Goal: Transaction & Acquisition: Obtain resource

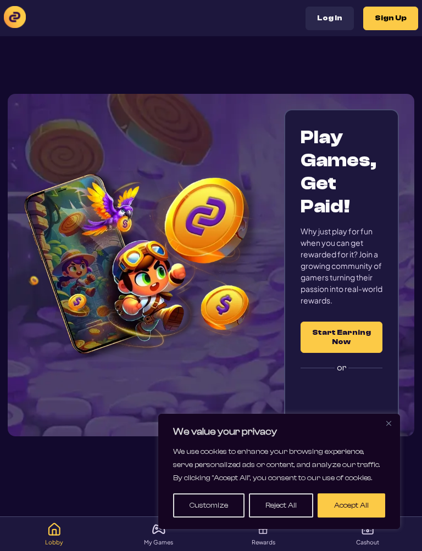
scroll to position [58, 0]
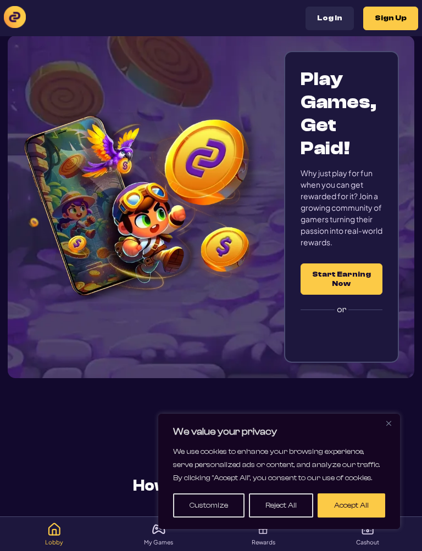
click at [367, 504] on button "Accept All" at bounding box center [351, 506] width 68 height 24
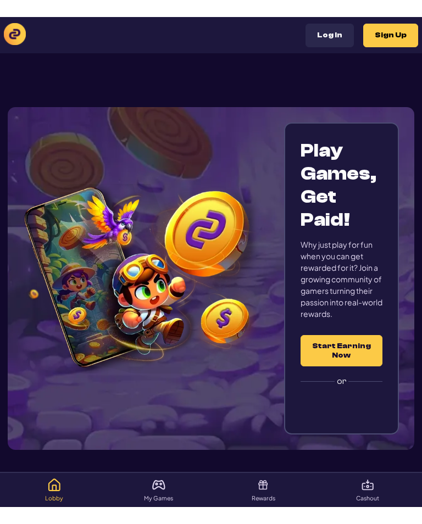
scroll to position [0, 0]
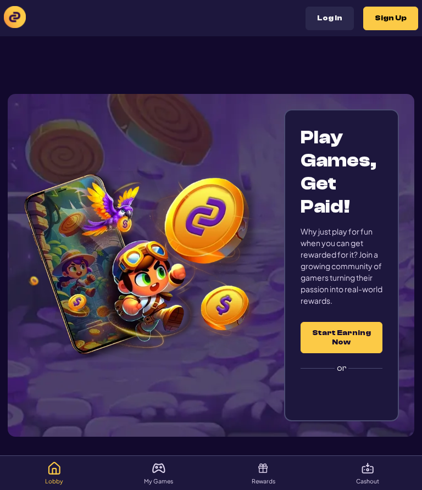
click at [349, 346] on button "Start Earning Now" at bounding box center [341, 337] width 82 height 31
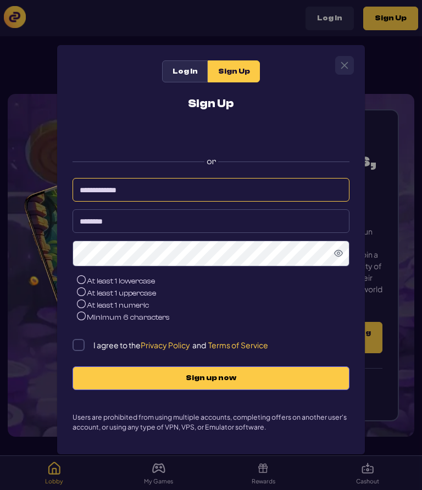
click at [91, 182] on input at bounding box center [210, 190] width 277 height 24
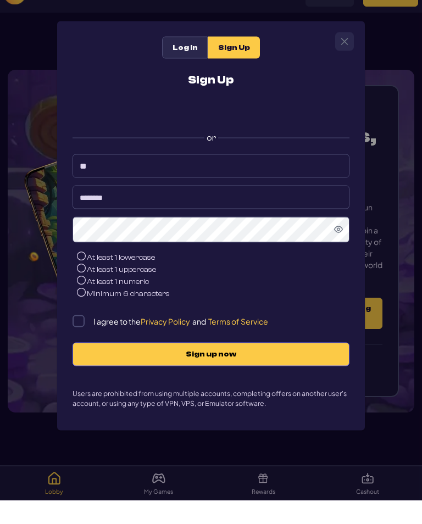
type input "*"
type input "**********"
click at [76, 209] on input at bounding box center [210, 221] width 277 height 24
type input "*******"
click at [337, 250] on icon "Show Password" at bounding box center [338, 253] width 9 height 7
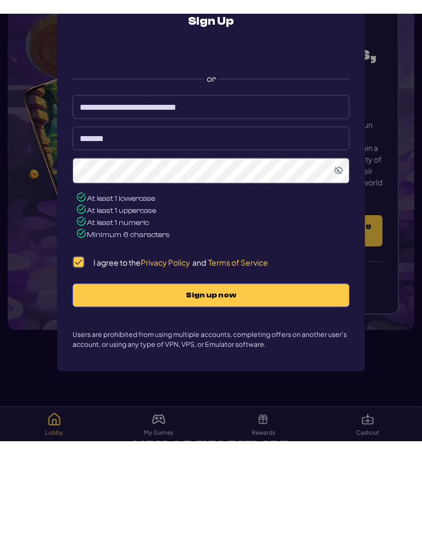
scroll to position [120, 0]
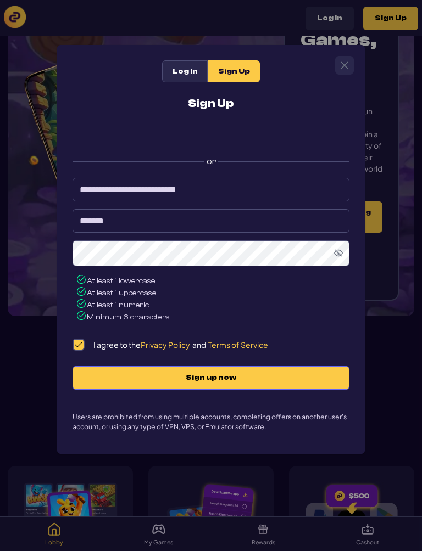
click at [300, 383] on span "Sign up now" at bounding box center [211, 377] width 254 height 9
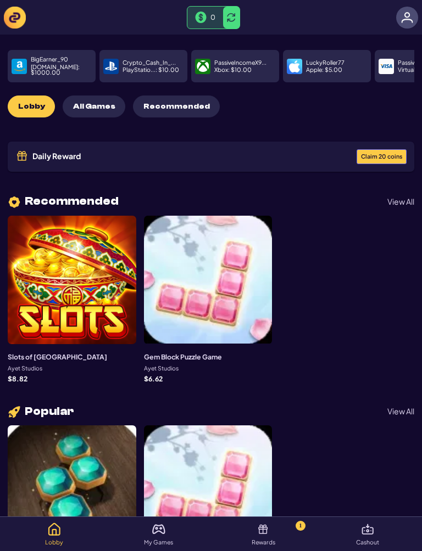
click at [397, 20] on div at bounding box center [407, 18] width 22 height 22
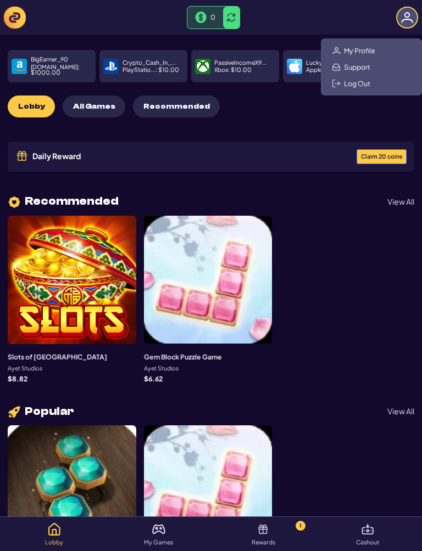
click at [390, 52] on div "My Profile Support Log Out" at bounding box center [371, 66] width 101 height 57
click at [381, 47] on div "My Profile Support Log Out" at bounding box center [371, 66] width 101 height 57
click at [383, 46] on div "My Profile Support Log Out" at bounding box center [371, 66] width 101 height 57
click at [377, 48] on div "My Profile Support Log Out" at bounding box center [371, 66] width 101 height 57
click at [376, 48] on div "My Profile Support Log Out" at bounding box center [371, 66] width 101 height 57
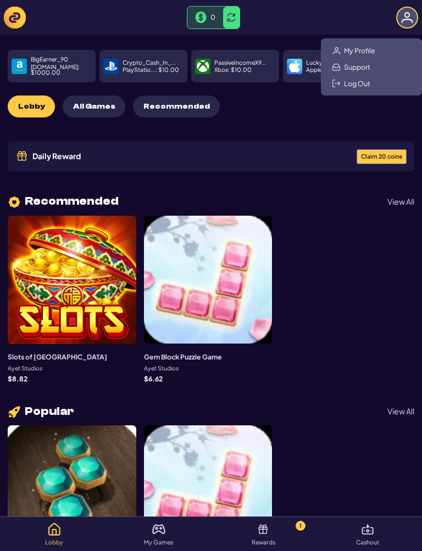
click at [382, 64] on div "My Profile Support Log Out" at bounding box center [371, 66] width 101 height 57
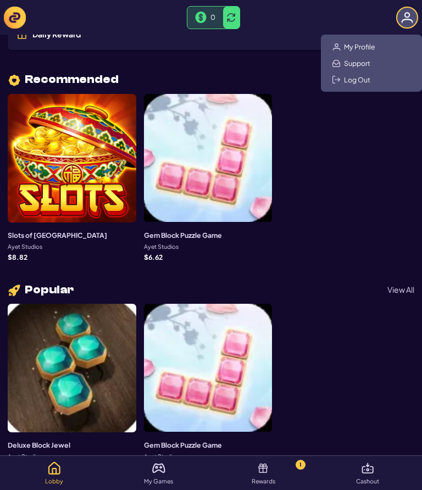
scroll to position [121, 0]
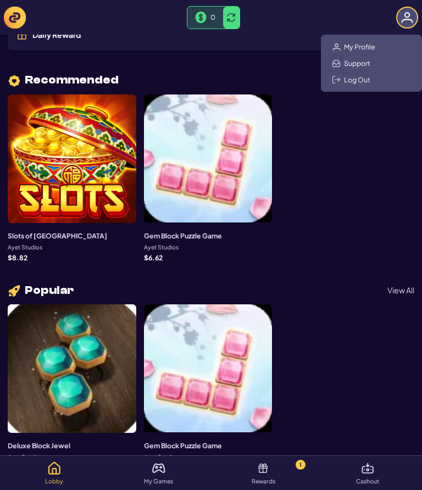
click at [405, 21] on img at bounding box center [407, 18] width 12 height 12
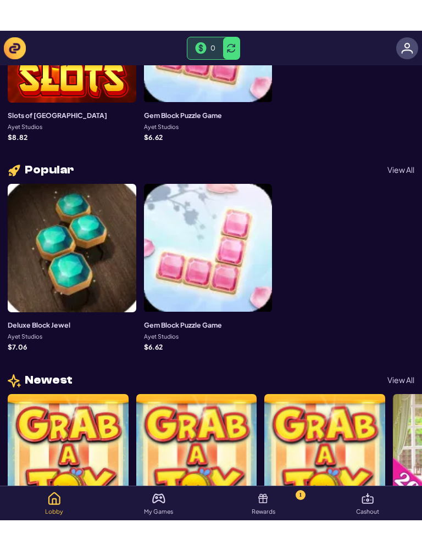
scroll to position [293, 0]
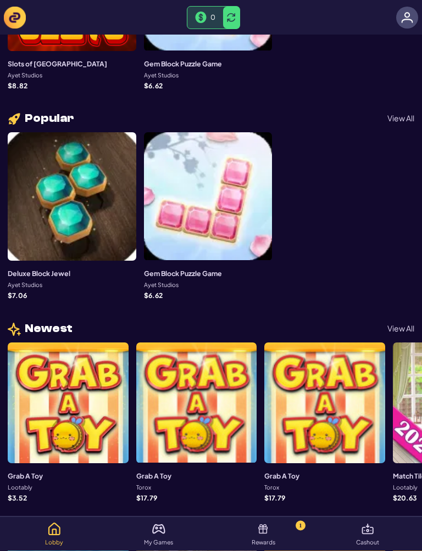
click at [361, 489] on img at bounding box center [367, 529] width 13 height 13
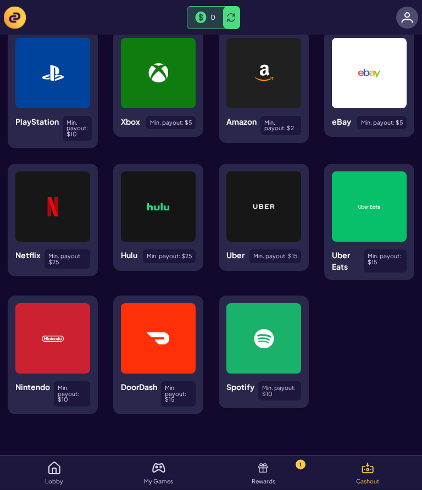
scroll to position [271, 0]
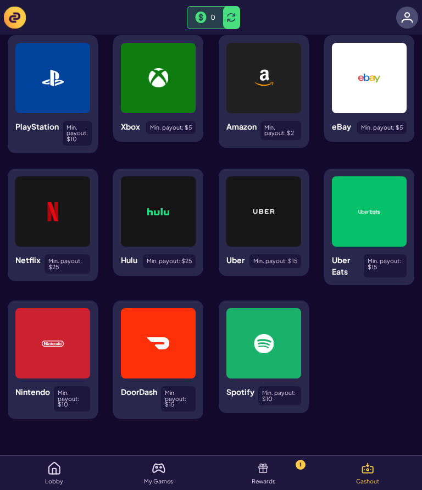
click at [45, 343] on img at bounding box center [53, 343] width 22 height 19
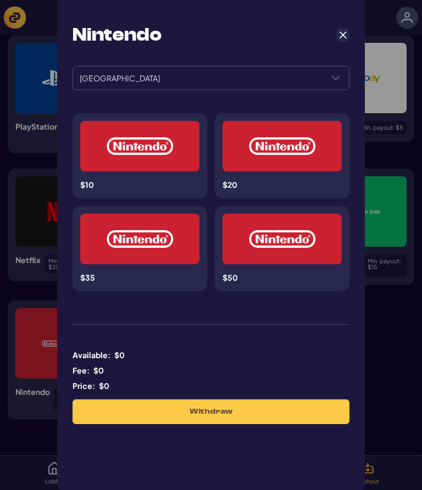
click at [378, 225] on div "**********" at bounding box center [211, 245] width 422 height 490
click at [341, 30] on span "Cancel" at bounding box center [343, 35] width 10 height 10
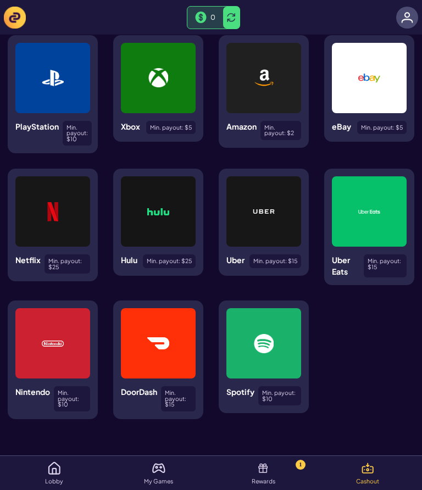
click at [47, 343] on img at bounding box center [53, 343] width 22 height 19
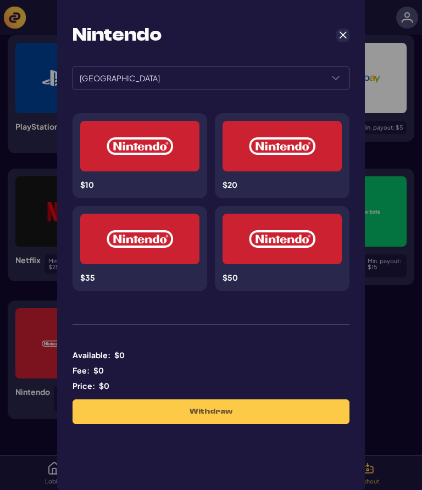
click at [320, 74] on span "United States" at bounding box center [197, 77] width 249 height 23
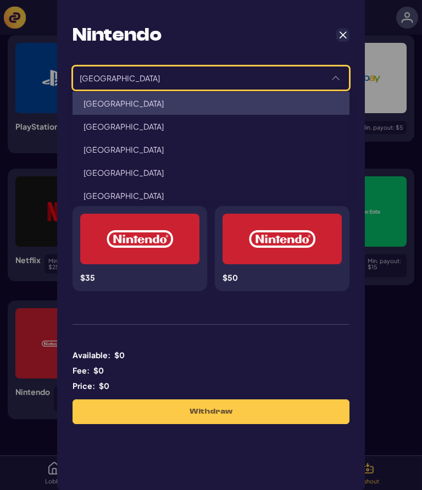
click at [378, 112] on div "**********" at bounding box center [211, 245] width 422 height 490
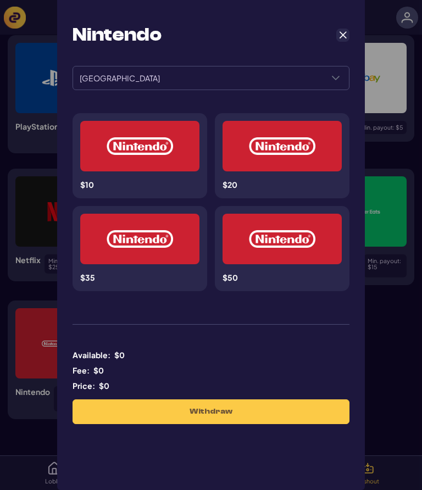
click at [337, 41] on div "Nintendo" at bounding box center [210, 35] width 277 height 24
click at [337, 40] on button "Cancel" at bounding box center [342, 35] width 13 height 13
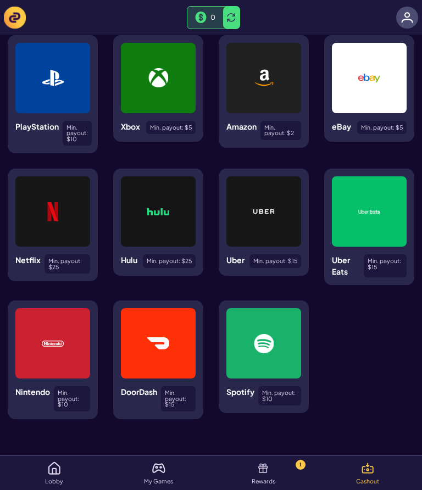
click at [77, 465] on div "Lobby" at bounding box center [54, 473] width 100 height 27
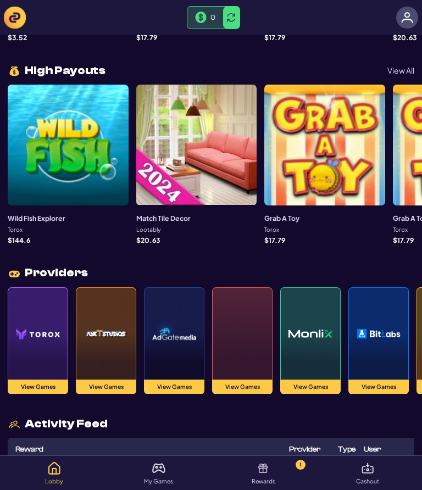
scroll to position [736, 0]
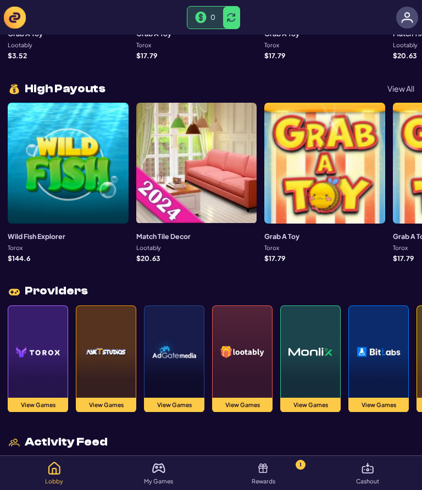
click at [38, 184] on div at bounding box center [68, 163] width 121 height 121
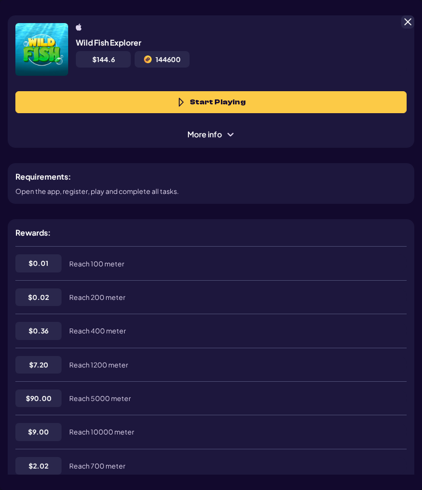
scroll to position [55, 0]
click at [353, 108] on button "Start Playing" at bounding box center [210, 102] width 391 height 22
click at [361, 99] on button "Start Playing" at bounding box center [210, 102] width 391 height 22
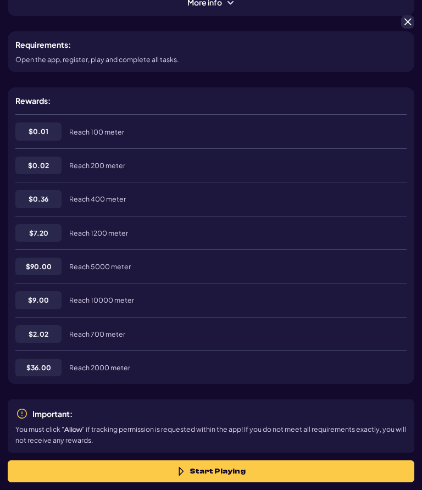
scroll to position [130, 0]
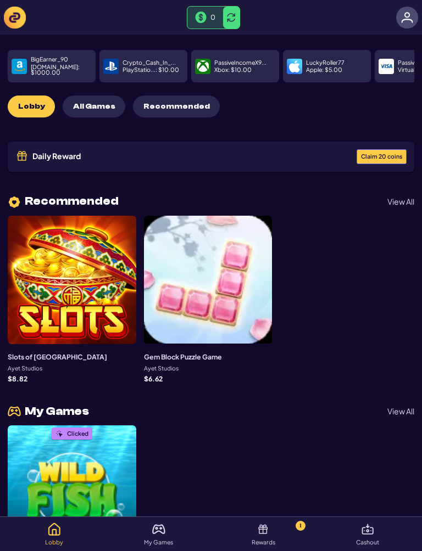
scroll to position [220, 0]
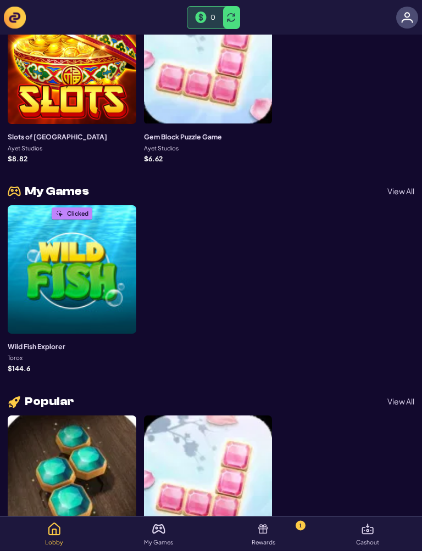
click at [287, 540] on div "Rewards 1" at bounding box center [263, 534] width 100 height 27
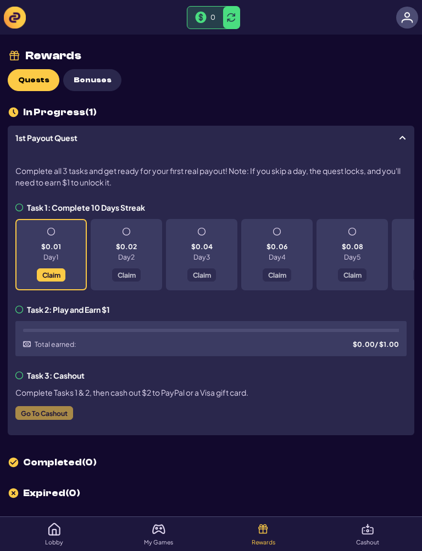
click at [40, 265] on div "$0.01 Day 1 Claim" at bounding box center [50, 254] width 71 height 71
click at [38, 272] on button "Claim" at bounding box center [51, 275] width 29 height 14
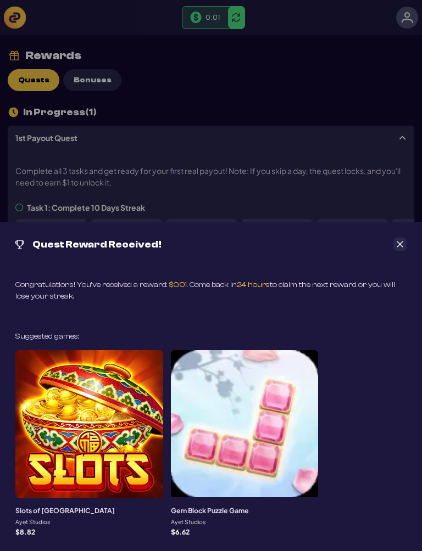
click at [400, 242] on icon "Close" at bounding box center [400, 244] width 8 height 8
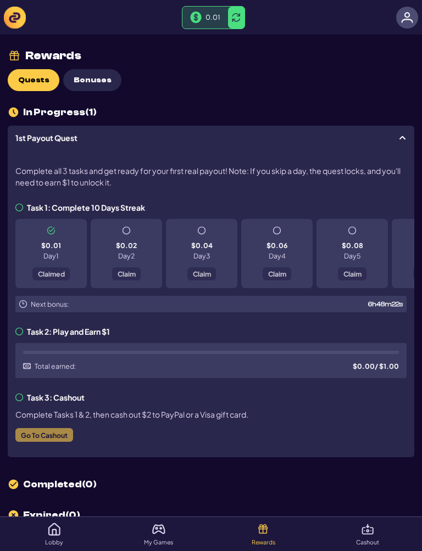
click at [79, 529] on div "Lobby" at bounding box center [54, 534] width 100 height 27
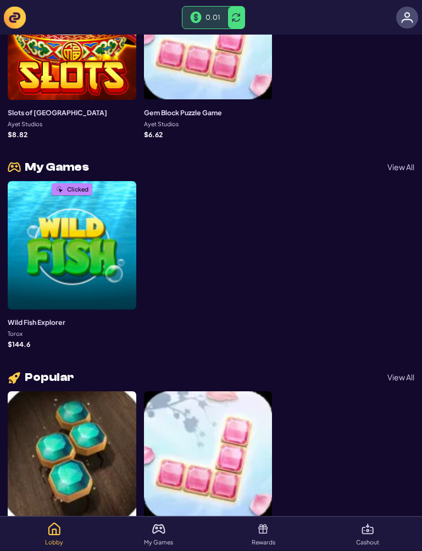
click at [40, 214] on div "Clicked" at bounding box center [72, 246] width 128 height 128
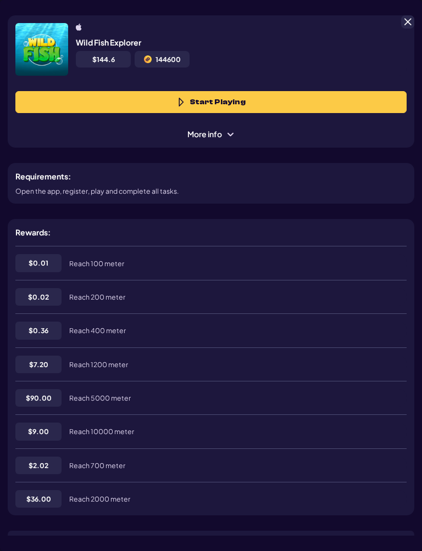
scroll to position [55, 0]
click at [55, 130] on div "More info" at bounding box center [210, 134] width 391 height 12
click at [232, 132] on span at bounding box center [230, 134] width 9 height 9
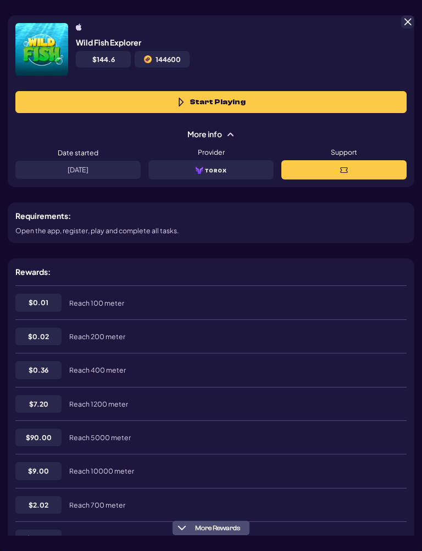
click at [32, 93] on button "Start Playing" at bounding box center [210, 102] width 391 height 22
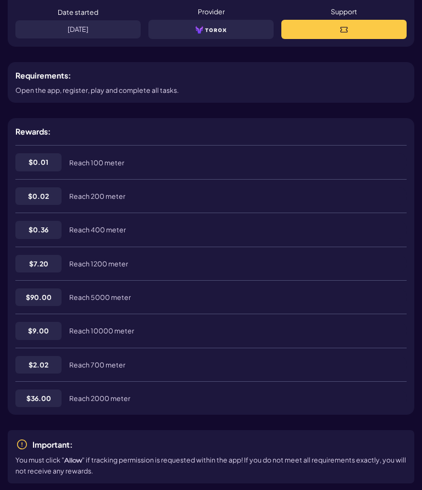
scroll to position [111, 0]
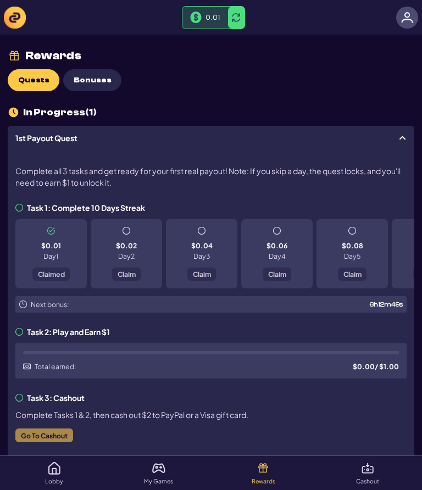
click at [171, 466] on div "My Games" at bounding box center [158, 473] width 100 height 27
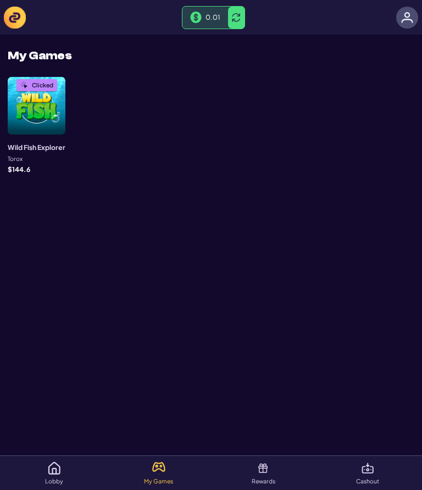
click at [60, 466] on img at bounding box center [54, 467] width 13 height 13
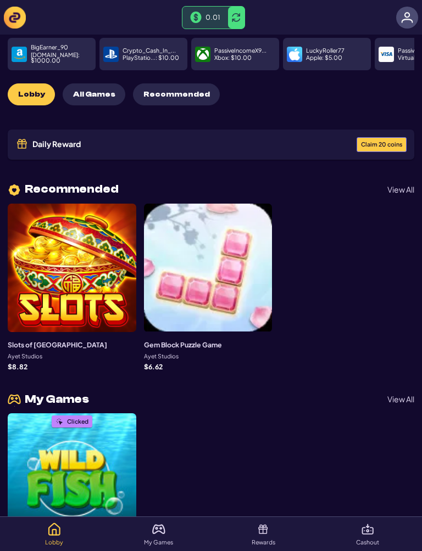
click at [236, 298] on div at bounding box center [208, 268] width 128 height 128
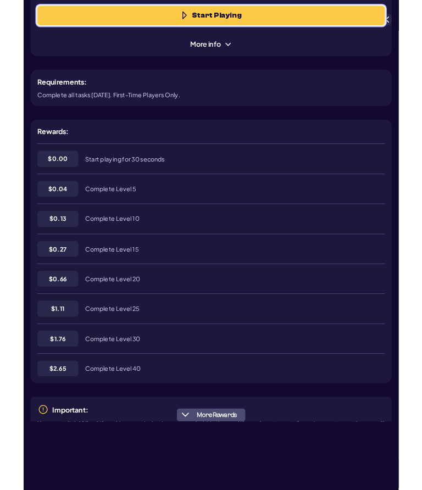
scroll to position [86, 0]
